Goal: Obtain resource: Download file/media

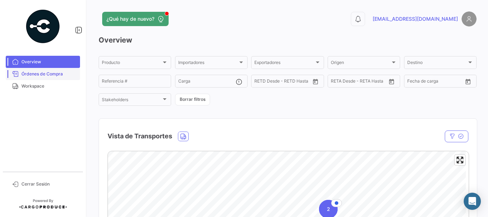
click at [59, 73] on span "Órdenes de Compra" at bounding box center [49, 74] width 56 height 6
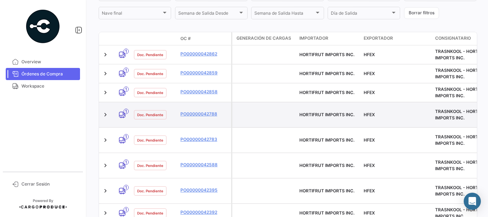
scroll to position [179, 0]
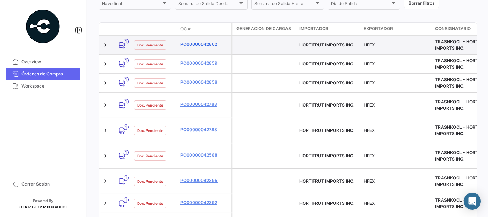
click at [196, 44] on link "PO00000042862" at bounding box center [204, 44] width 48 height 6
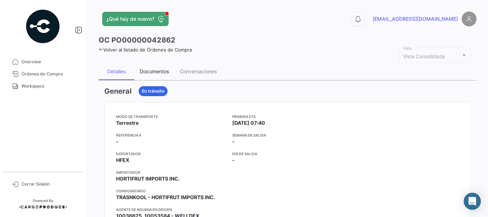
click at [152, 70] on div "Documentos" at bounding box center [154, 71] width 29 height 6
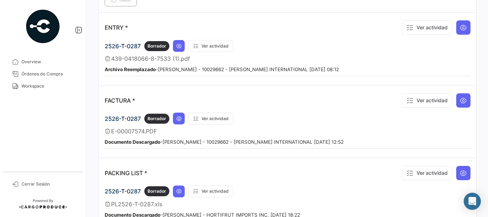
scroll to position [571, 0]
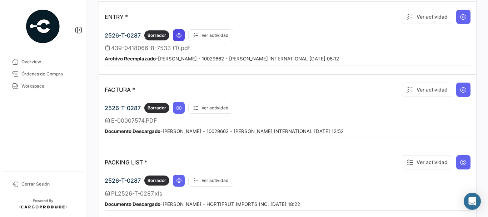
click at [180, 34] on icon at bounding box center [179, 36] width 6 height 6
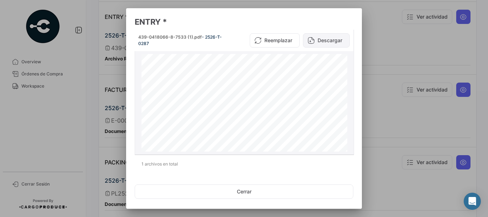
click at [319, 38] on button "Descargar" at bounding box center [326, 40] width 47 height 14
click at [408, 90] on div at bounding box center [244, 108] width 488 height 217
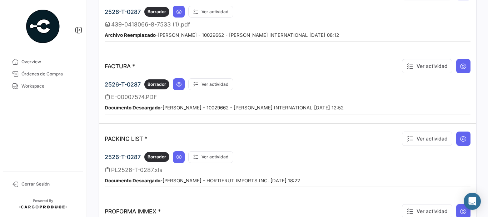
scroll to position [607, 0]
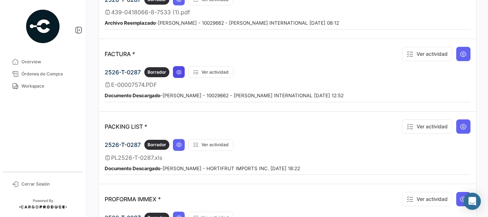
click at [182, 73] on button at bounding box center [179, 72] width 12 height 12
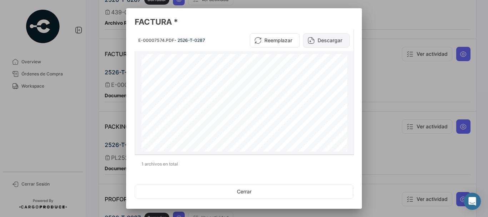
click at [328, 44] on button "Descargar" at bounding box center [326, 40] width 47 height 14
click at [390, 90] on div at bounding box center [244, 108] width 488 height 217
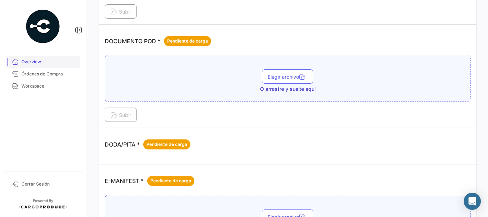
scroll to position [250, 0]
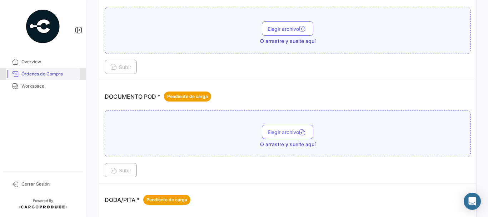
click at [60, 71] on span "Órdenes de Compra" at bounding box center [49, 74] width 56 height 6
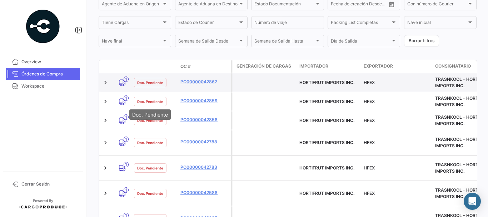
scroll to position [143, 0]
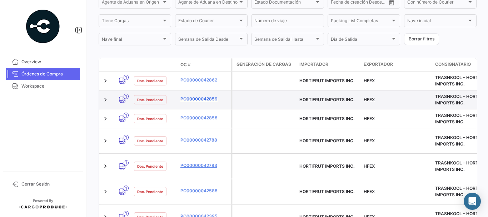
click at [192, 98] on link "PO00000042859" at bounding box center [204, 99] width 48 height 6
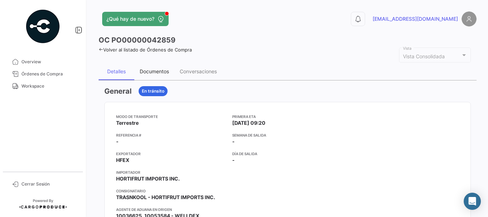
click at [152, 71] on div "Documentos" at bounding box center [154, 71] width 29 height 6
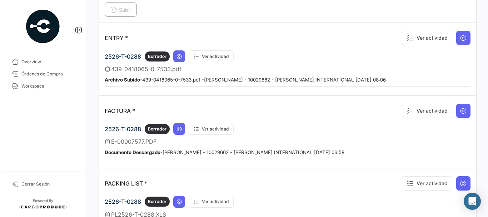
scroll to position [571, 0]
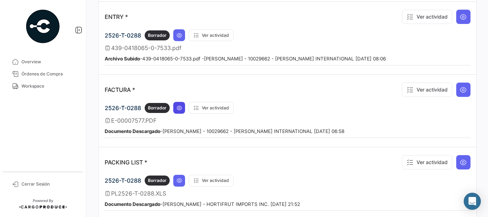
click at [180, 106] on icon at bounding box center [179, 108] width 6 height 6
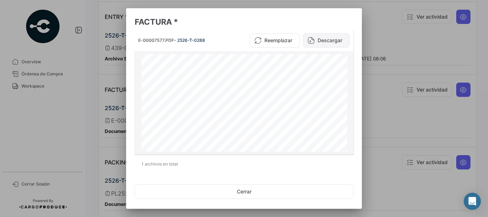
click at [327, 40] on button "Descargar" at bounding box center [326, 40] width 47 height 14
click at [383, 102] on div at bounding box center [244, 108] width 488 height 217
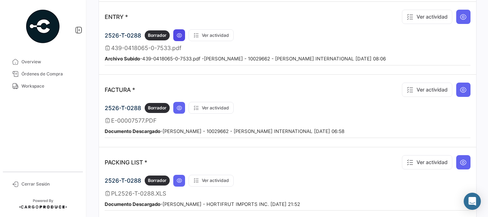
click at [179, 33] on icon at bounding box center [179, 36] width 6 height 6
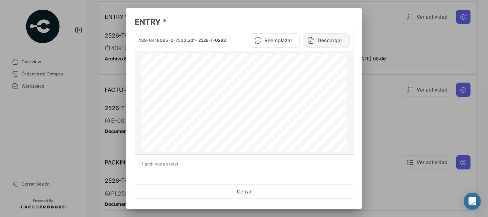
click at [314, 44] on button "Descargar" at bounding box center [326, 40] width 47 height 14
click at [92, 82] on div at bounding box center [244, 108] width 488 height 217
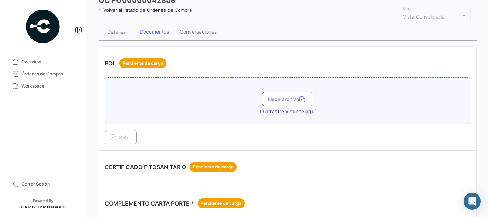
scroll to position [36, 0]
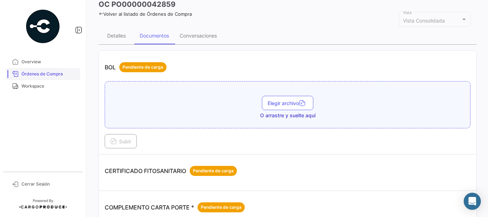
click at [54, 74] on span "Órdenes de Compra" at bounding box center [49, 74] width 56 height 6
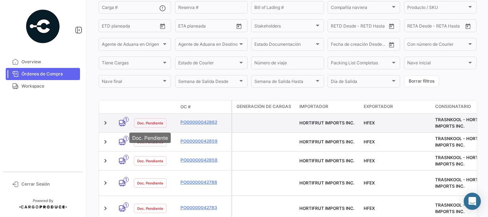
scroll to position [136, 0]
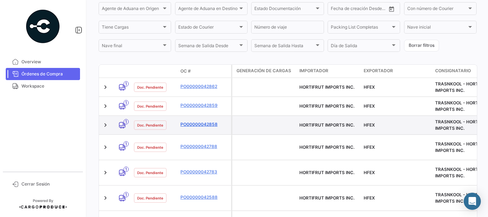
click at [191, 122] on link "PO00000042858" at bounding box center [204, 124] width 48 height 6
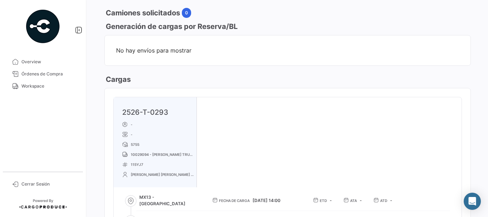
scroll to position [354, 0]
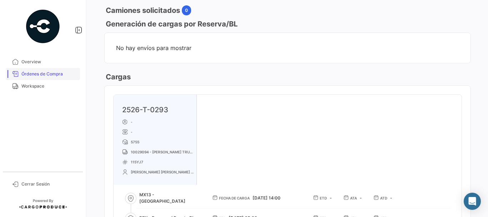
click at [41, 68] on link "Órdenes de Compra" at bounding box center [43, 74] width 74 height 12
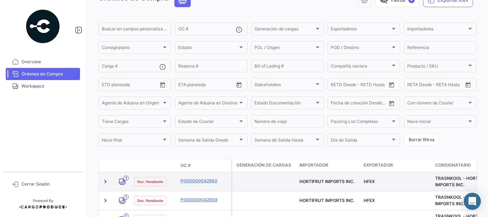
scroll to position [107, 0]
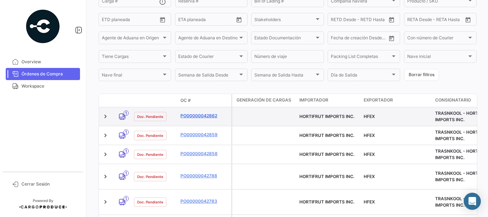
click at [196, 115] on link "PO00000042862" at bounding box center [204, 116] width 48 height 6
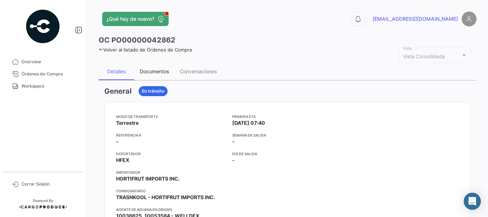
click at [145, 75] on div "Documentos" at bounding box center [154, 71] width 40 height 17
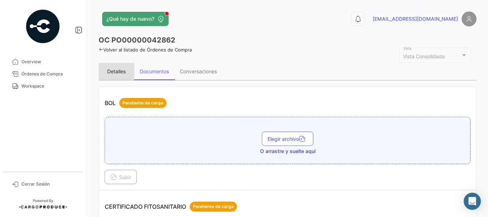
click at [116, 66] on div "Detalles" at bounding box center [117, 71] width 36 height 17
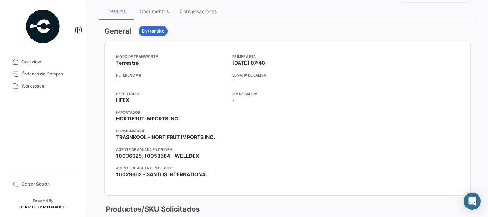
scroll to position [71, 0]
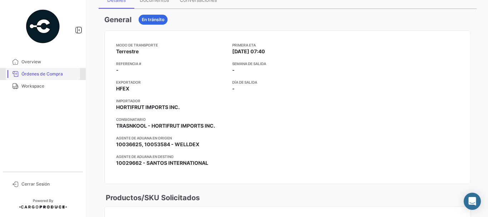
click at [59, 72] on span "Órdenes de Compra" at bounding box center [49, 74] width 56 height 6
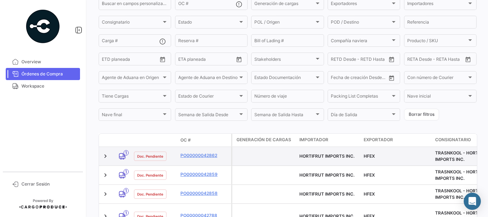
scroll to position [143, 0]
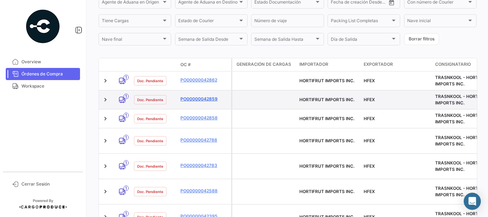
click at [204, 98] on link "PO00000042859" at bounding box center [204, 99] width 48 height 6
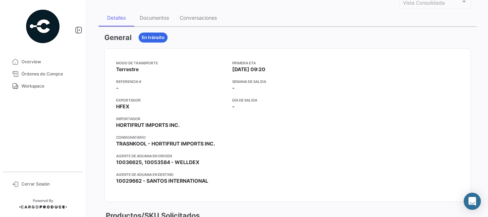
scroll to position [107, 0]
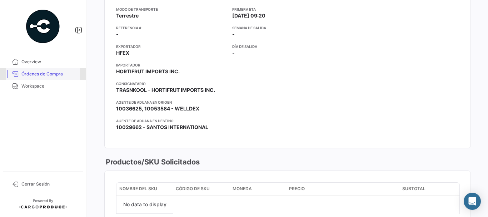
click at [40, 75] on span "Órdenes de Compra" at bounding box center [49, 74] width 56 height 6
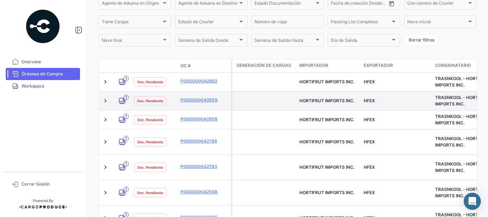
scroll to position [143, 0]
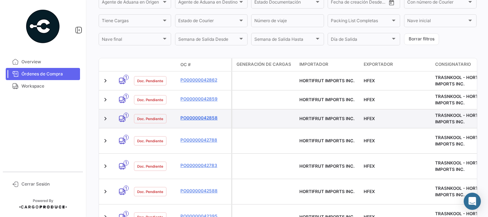
click at [203, 117] on link "PO00000042858" at bounding box center [204, 118] width 48 height 6
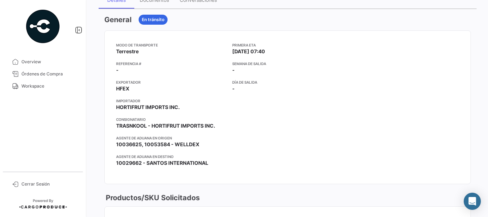
scroll to position [107, 0]
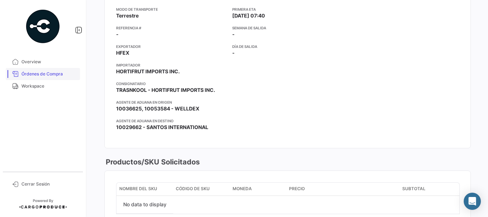
click at [52, 75] on span "Órdenes de Compra" at bounding box center [49, 74] width 56 height 6
